Goal: Task Accomplishment & Management: Manage account settings

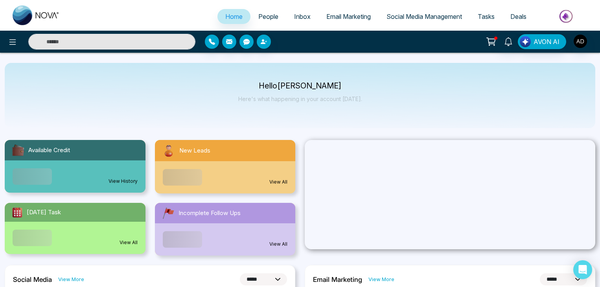
select select "*"
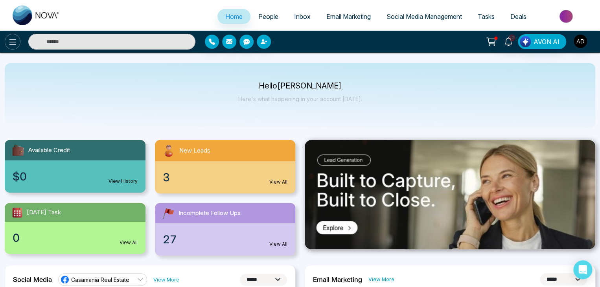
click at [17, 41] on icon at bounding box center [12, 41] width 9 height 9
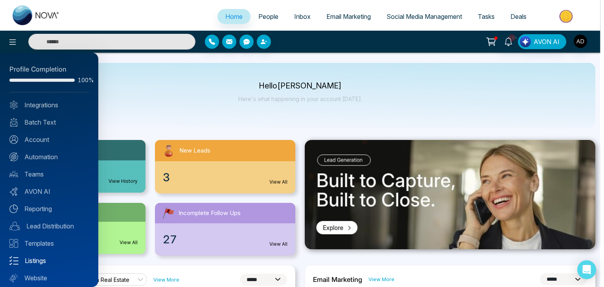
scroll to position [22, 0]
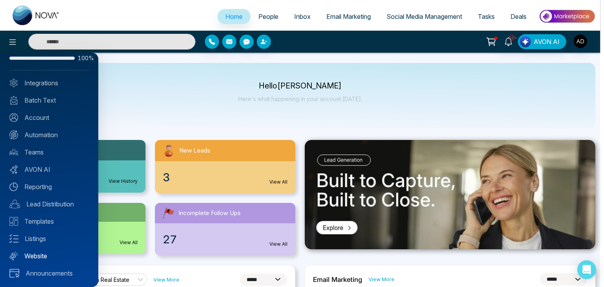
click at [40, 258] on link "Website" at bounding box center [48, 255] width 79 height 9
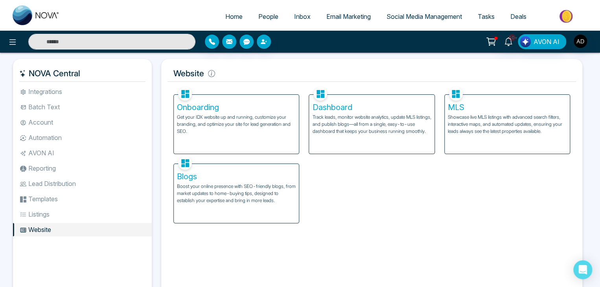
click at [417, 195] on div "Onboarding Get your IDX website up and running, customize your branding, and op…" at bounding box center [372, 154] width 406 height 138
click at [406, 109] on h5 "Dashboard" at bounding box center [371, 107] width 119 height 9
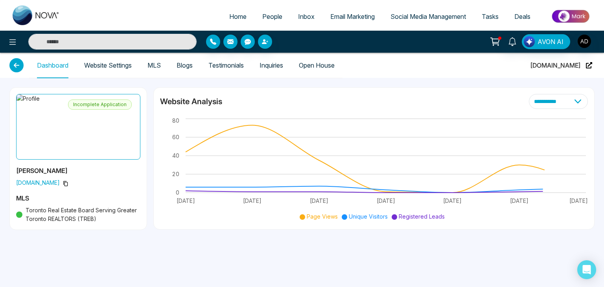
click at [275, 66] on link "Inquiries" at bounding box center [272, 65] width 24 height 7
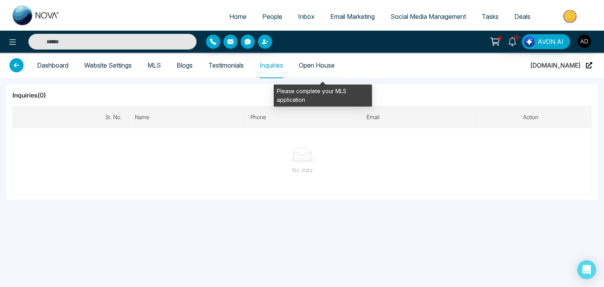
click at [321, 67] on span "Open House" at bounding box center [317, 65] width 36 height 25
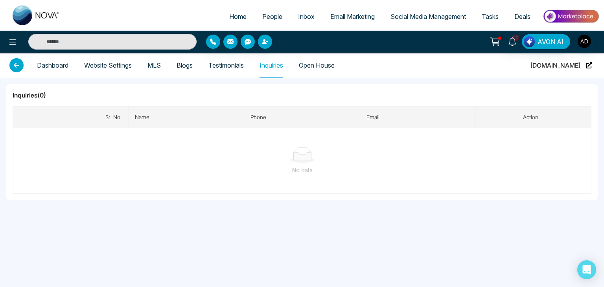
click at [236, 63] on link "Testimonials" at bounding box center [225, 65] width 35 height 7
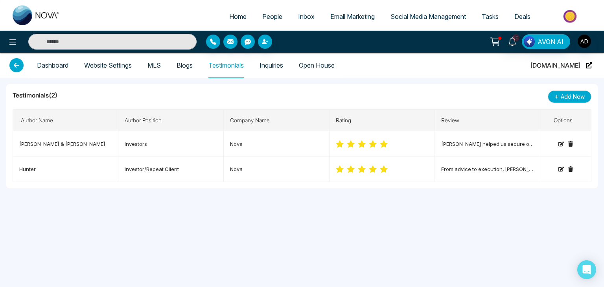
click at [275, 63] on link "Inquiries" at bounding box center [272, 65] width 24 height 7
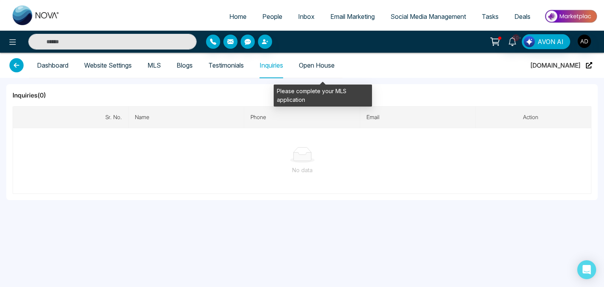
click at [307, 60] on span "Open House" at bounding box center [317, 65] width 36 height 25
click at [317, 62] on span "Open House" at bounding box center [317, 65] width 36 height 25
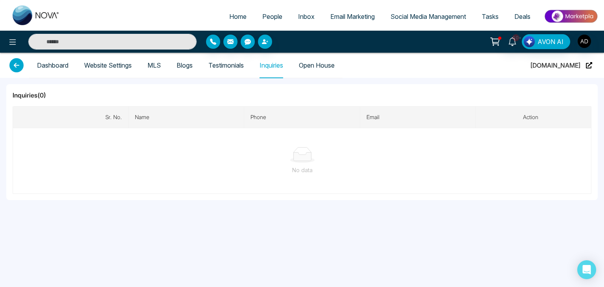
click at [269, 14] on span "People" at bounding box center [272, 17] width 20 height 8
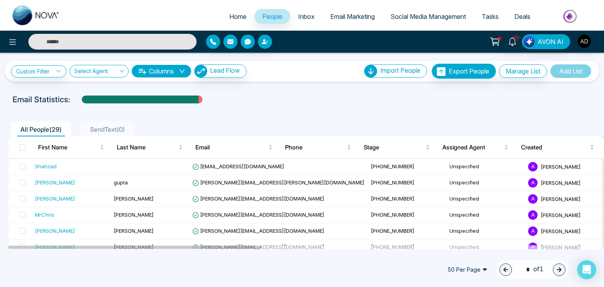
click at [308, 96] on div "Email Statistics:" at bounding box center [204, 100] width 383 height 12
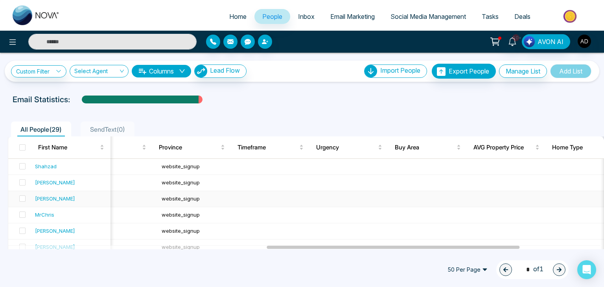
scroll to position [0, 632]
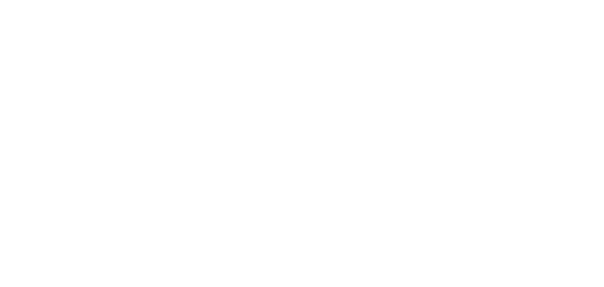
drag, startPoint x: 0, startPoint y: 0, endPoint x: 258, endPoint y: 129, distance: 288.7
click at [258, 129] on body at bounding box center [302, 143] width 604 height 287
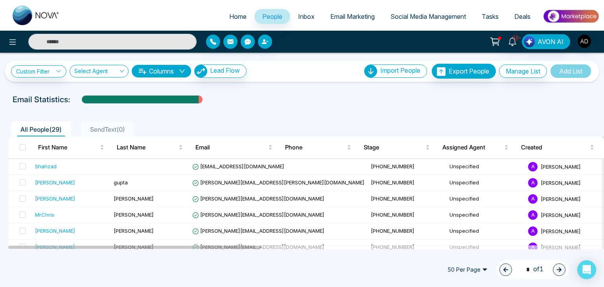
click at [267, 17] on span "People" at bounding box center [272, 17] width 20 height 8
click at [299, 18] on span "Inbox" at bounding box center [306, 17] width 17 height 8
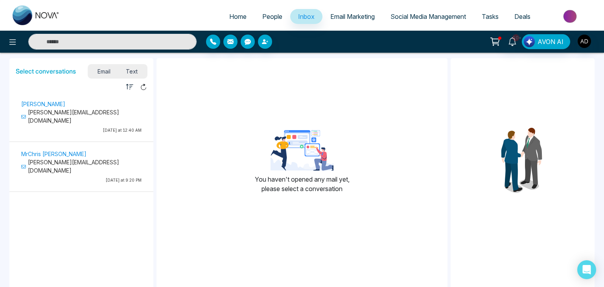
click at [264, 11] on link "People" at bounding box center [272, 16] width 36 height 15
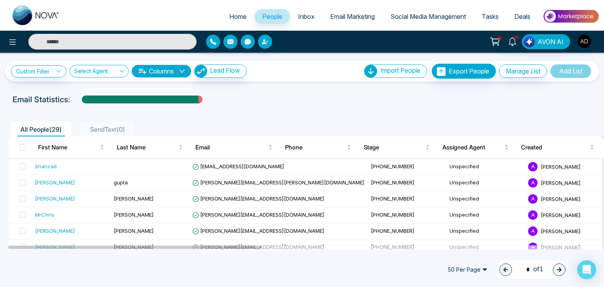
click at [281, 122] on ul "All People ( 29 ) SendText ( 0 )" at bounding box center [284, 129] width 553 height 15
click at [104, 43] on input "text" at bounding box center [112, 42] width 168 height 16
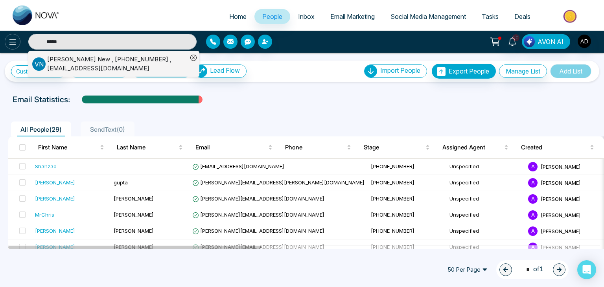
click at [13, 43] on icon at bounding box center [12, 41] width 9 height 9
type input "*****"
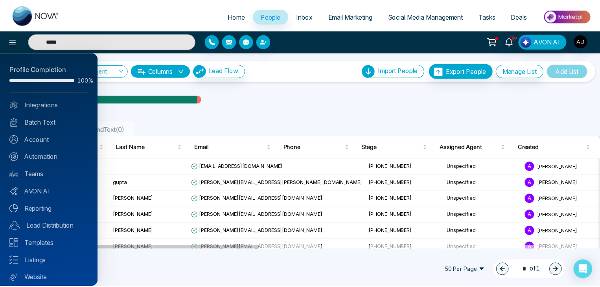
scroll to position [22, 0]
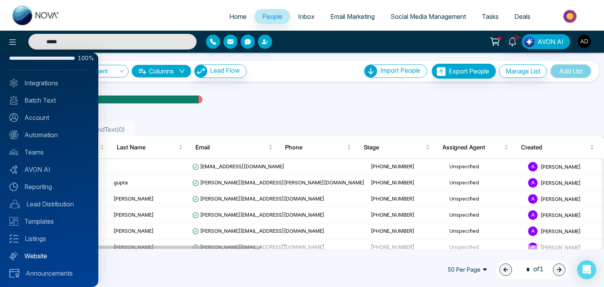
click at [38, 254] on link "Website" at bounding box center [48, 255] width 79 height 9
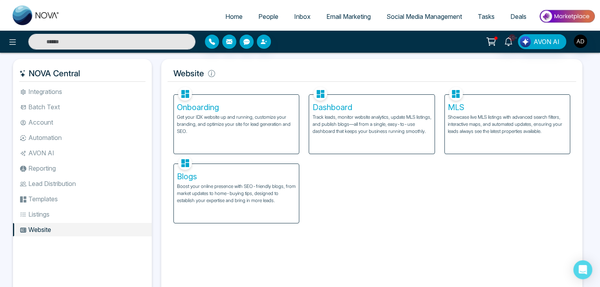
click at [342, 130] on p "Track leads, monitor website analytics, update MLS listings, and publish blogs—…" at bounding box center [371, 124] width 119 height 21
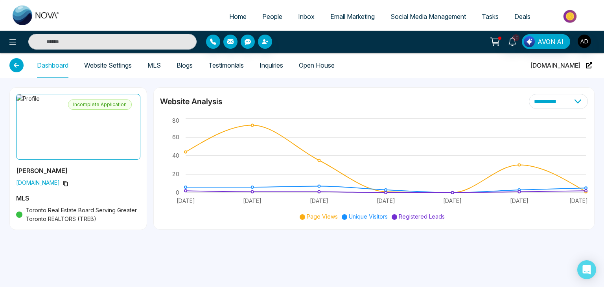
click at [101, 62] on link "Website Settings" at bounding box center [108, 65] width 48 height 7
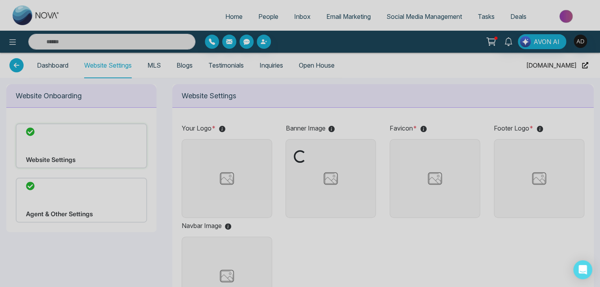
type input "**********"
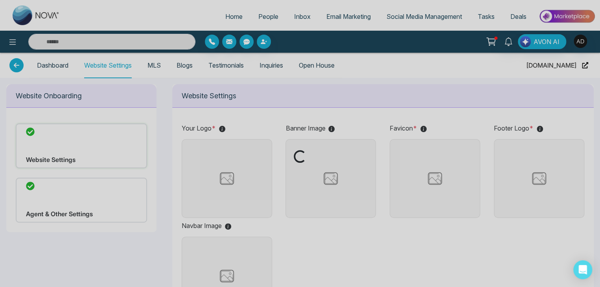
type input "**********"
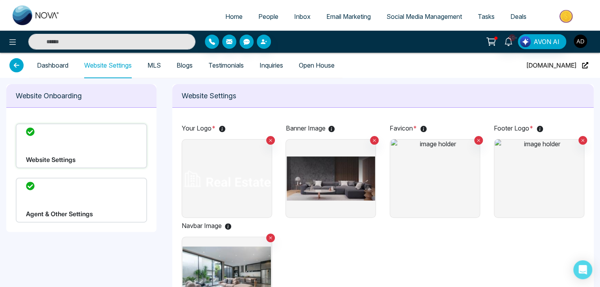
click at [584, 44] on img "button" at bounding box center [580, 41] width 13 height 13
